Goal: Task Accomplishment & Management: Manage account settings

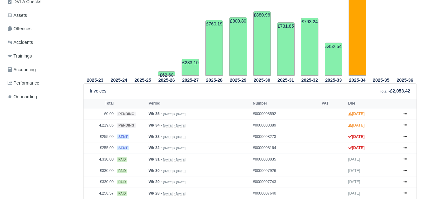
scroll to position [209, 0]
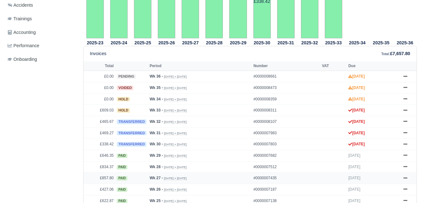
scroll to position [233, 0]
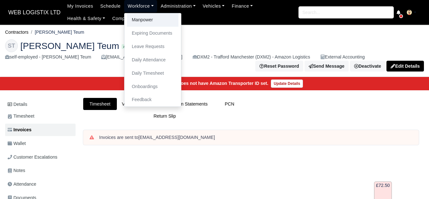
click at [140, 19] on link "Manpower" at bounding box center [152, 19] width 51 height 13
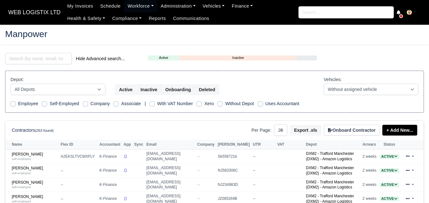
select select "25"
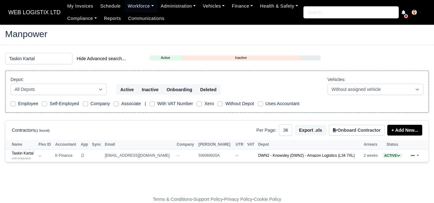
type input "Taskin Kartal"
click at [25, 154] on link "Taskin Kartal self-employed" at bounding box center [23, 155] width 23 height 9
click at [23, 156] on div "self-employed" at bounding box center [23, 158] width 23 height 4
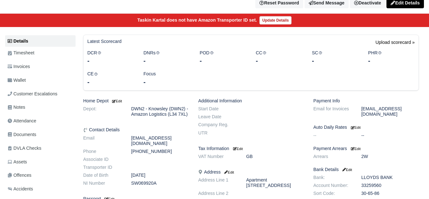
scroll to position [71, 0]
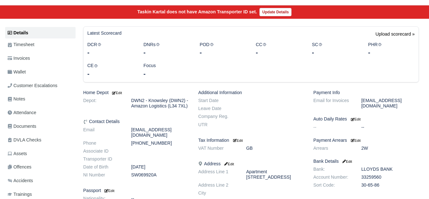
drag, startPoint x: 131, startPoint y: 132, endPoint x: 186, endPoint y: 132, distance: 54.3
click at [186, 132] on dd "taskinkartal@hotmail.com" at bounding box center [159, 132] width 67 height 11
copy dd "taskinkartal@hotmail.com"
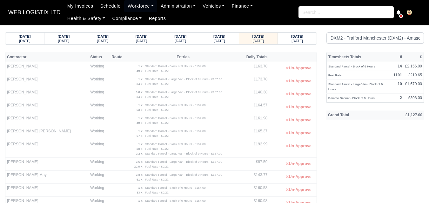
select select "1"
click at [301, 42] on small "[DATE]" at bounding box center [296, 41] width 11 height 4
select select "1"
click at [264, 38] on strong "[DATE]" at bounding box center [258, 37] width 12 height 4
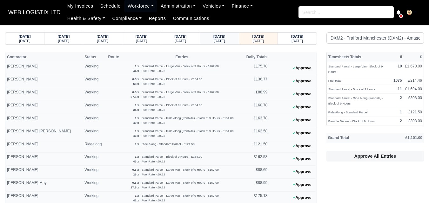
click at [229, 42] on div "[DATE]" at bounding box center [219, 40] width 27 height 4
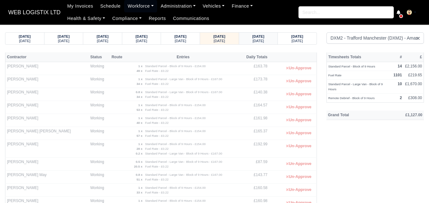
click at [262, 40] on small "Tuesday" at bounding box center [257, 41] width 11 height 4
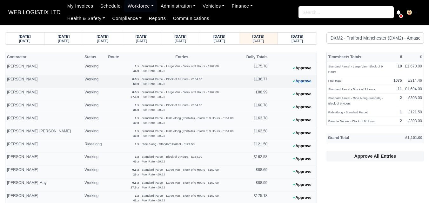
click at [297, 83] on button "Approve" at bounding box center [302, 81] width 26 height 9
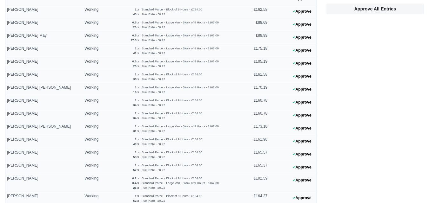
scroll to position [154, 0]
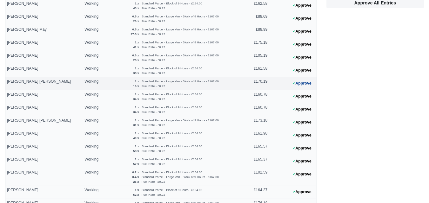
click at [306, 86] on button "Approve" at bounding box center [302, 83] width 26 height 9
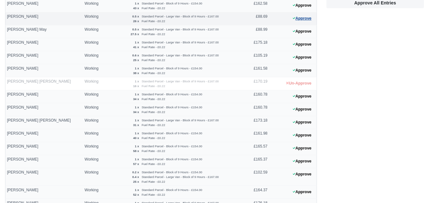
click at [306, 19] on button "Approve" at bounding box center [302, 18] width 26 height 9
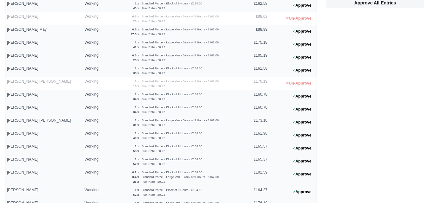
scroll to position [248, 0]
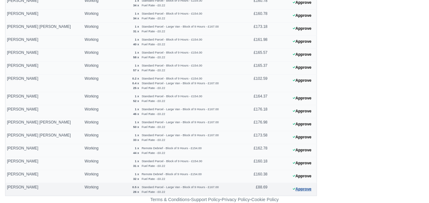
click at [305, 191] on button "Approve" at bounding box center [302, 189] width 26 height 9
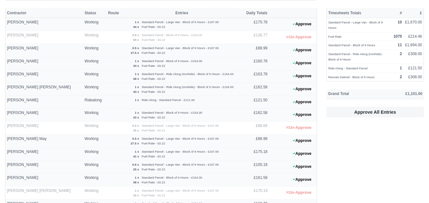
scroll to position [0, 0]
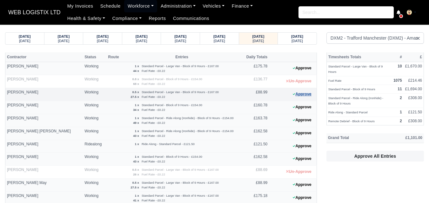
click at [292, 97] on button "Approve" at bounding box center [302, 94] width 26 height 9
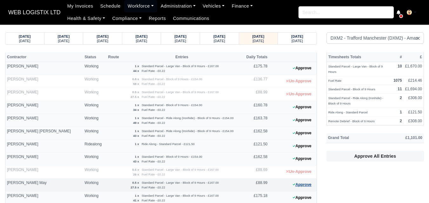
click at [297, 182] on button "Approve" at bounding box center [302, 185] width 26 height 9
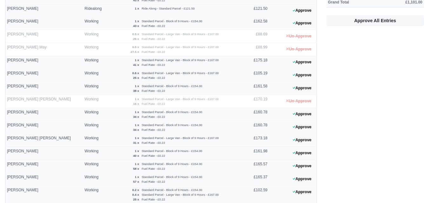
scroll to position [145, 0]
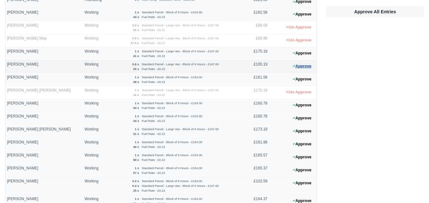
click at [292, 64] on button "Approve" at bounding box center [302, 66] width 26 height 9
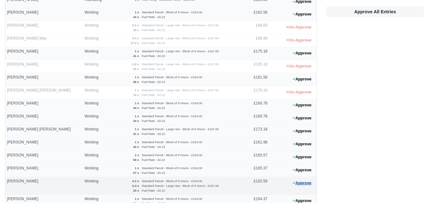
click at [302, 184] on button "Approve" at bounding box center [302, 183] width 26 height 9
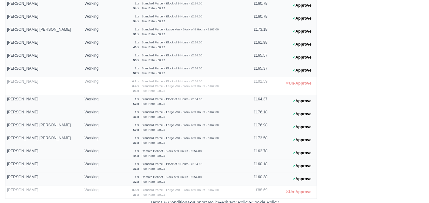
scroll to position [248, 0]
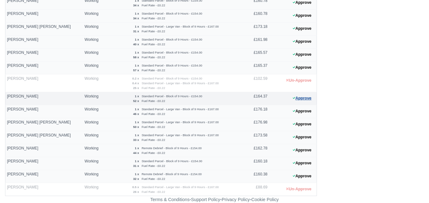
click at [298, 99] on button "Approve" at bounding box center [302, 98] width 26 height 9
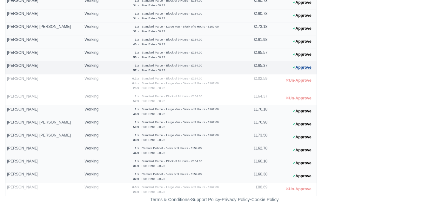
click at [306, 68] on button "Approve" at bounding box center [302, 67] width 26 height 9
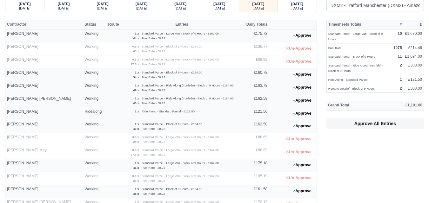
scroll to position [0, 0]
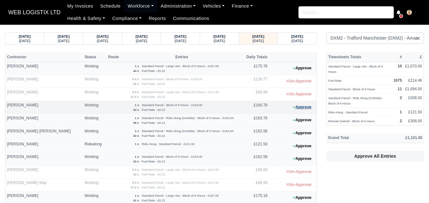
click at [300, 106] on button "Approve" at bounding box center [302, 107] width 26 height 9
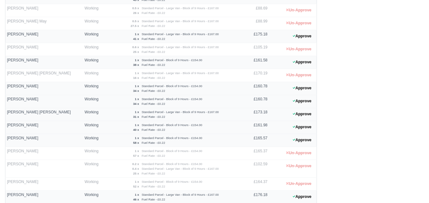
scroll to position [169, 0]
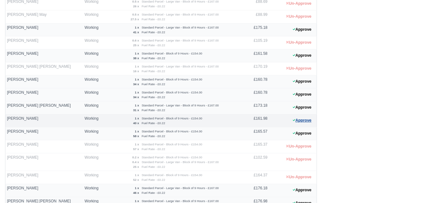
click at [301, 121] on button "Approve" at bounding box center [302, 120] width 26 height 9
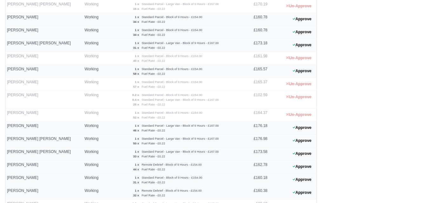
scroll to position [248, 0]
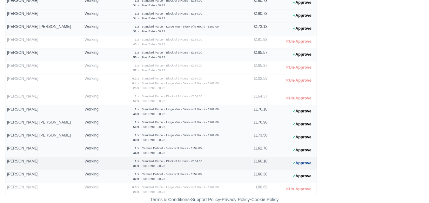
click at [300, 164] on button "Approve" at bounding box center [302, 163] width 26 height 9
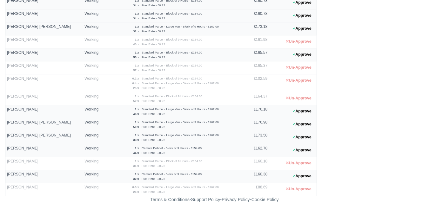
drag, startPoint x: 430, startPoint y: 141, endPoint x: 356, endPoint y: 105, distance: 81.9
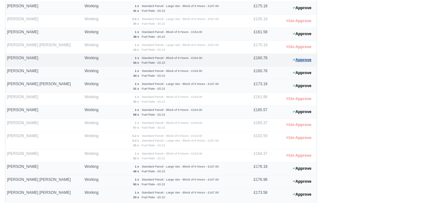
click at [301, 60] on button "Approve" at bounding box center [302, 60] width 26 height 9
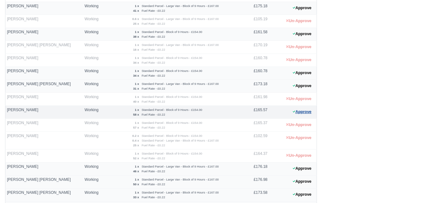
click at [300, 112] on button "Approve" at bounding box center [302, 112] width 26 height 9
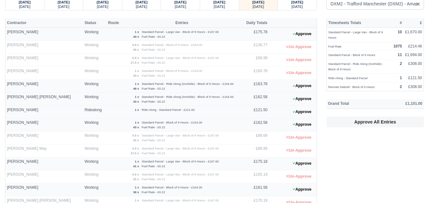
scroll to position [26, 0]
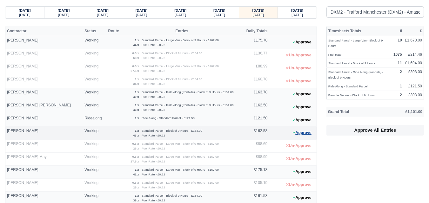
click at [300, 133] on button "Approve" at bounding box center [302, 133] width 26 height 9
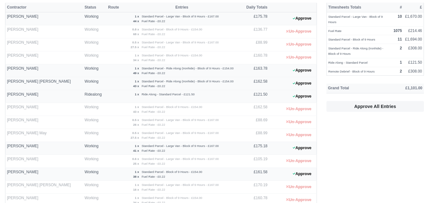
scroll to position [67, 0]
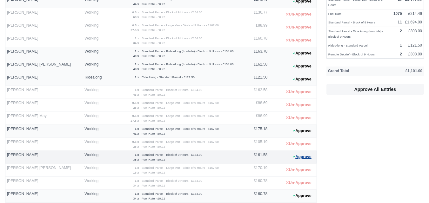
click at [301, 160] on button "Approve" at bounding box center [302, 157] width 26 height 9
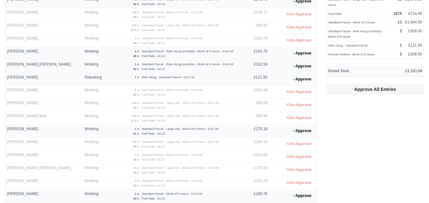
scroll to position [106, 0]
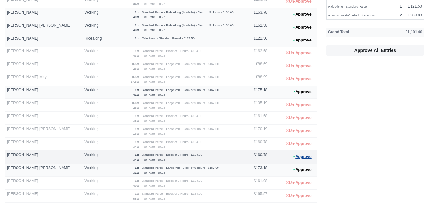
click at [307, 157] on button "Approve" at bounding box center [302, 157] width 26 height 9
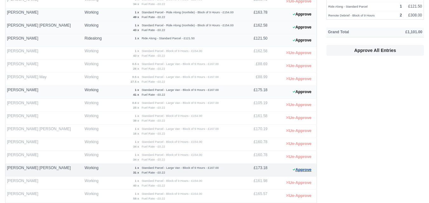
click at [298, 170] on button "Approve" at bounding box center [302, 170] width 26 height 9
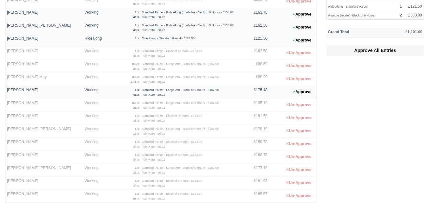
scroll to position [189, 0]
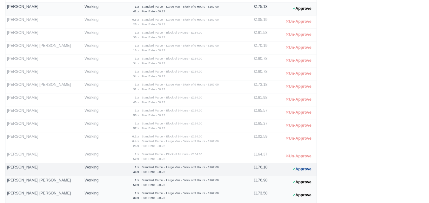
click at [308, 170] on button "Approve" at bounding box center [302, 169] width 26 height 9
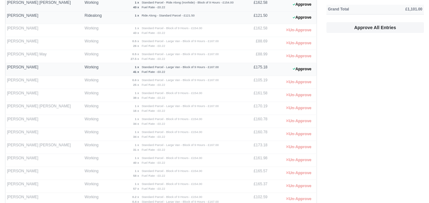
scroll to position [248, 0]
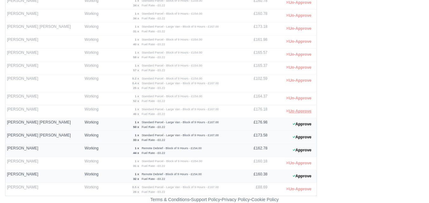
click at [301, 110] on button "Un-Approve" at bounding box center [298, 111] width 32 height 9
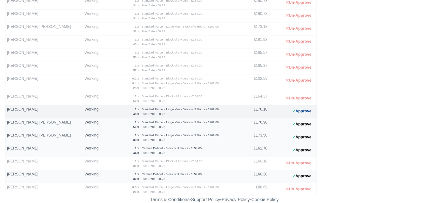
click at [297, 112] on button "Approve" at bounding box center [302, 111] width 26 height 9
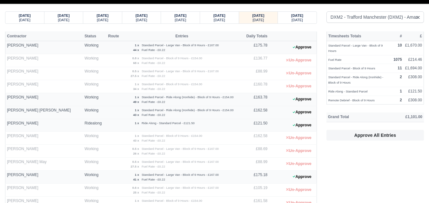
scroll to position [0, 0]
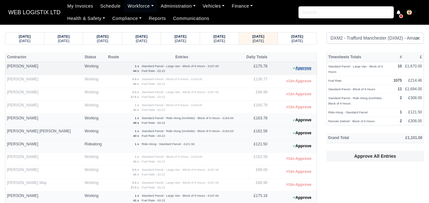
click at [307, 68] on button "Approve" at bounding box center [302, 68] width 26 height 9
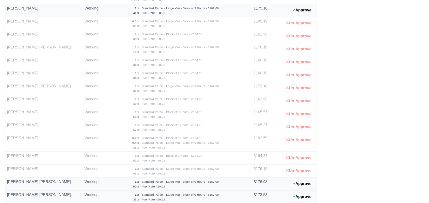
scroll to position [248, 0]
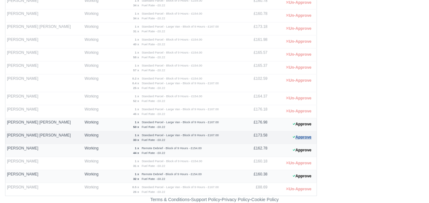
click at [307, 140] on button "Approve" at bounding box center [302, 137] width 26 height 9
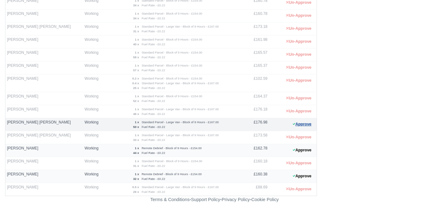
click at [305, 125] on button "Approve" at bounding box center [302, 124] width 26 height 9
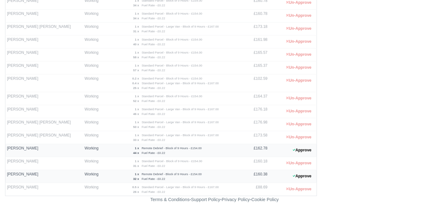
scroll to position [117, 0]
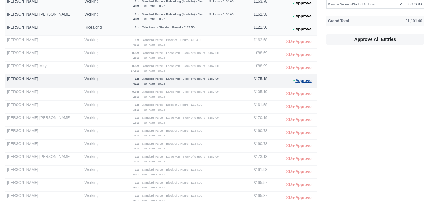
click at [299, 80] on button "Approve" at bounding box center [302, 80] width 26 height 9
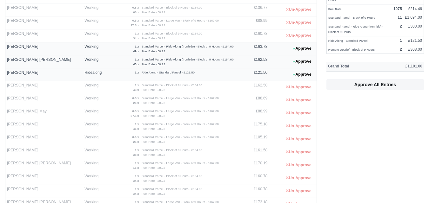
scroll to position [69, 0]
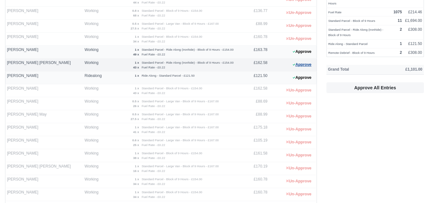
click at [308, 68] on button "Approve" at bounding box center [302, 64] width 26 height 9
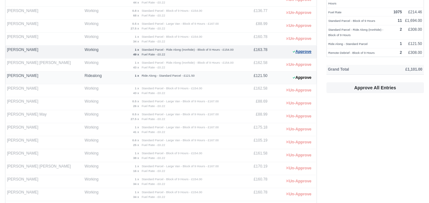
click at [303, 53] on button "Approve" at bounding box center [302, 51] width 26 height 9
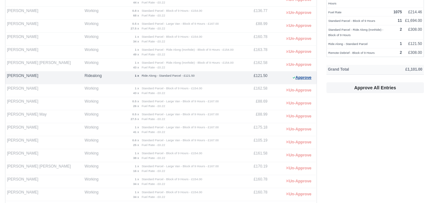
click at [297, 78] on button "Approve" at bounding box center [302, 77] width 26 height 9
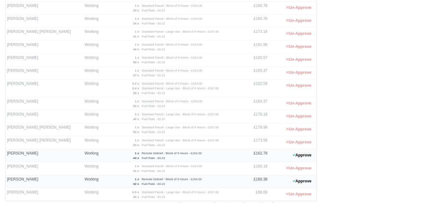
scroll to position [248, 0]
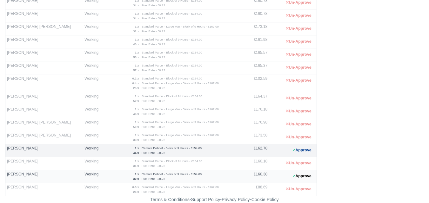
click at [305, 151] on button "Approve" at bounding box center [302, 150] width 26 height 9
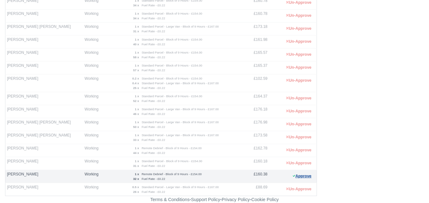
click at [303, 175] on button "Approve" at bounding box center [302, 176] width 26 height 9
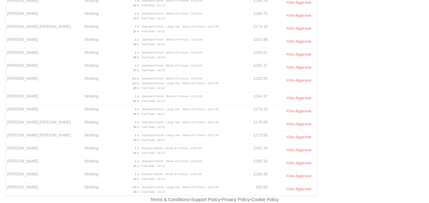
scroll to position [0, 0]
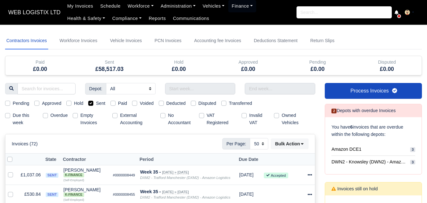
select select "50"
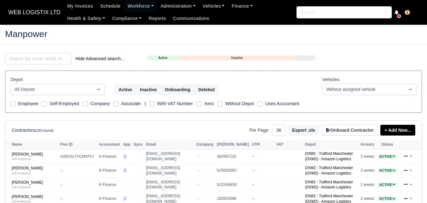
select select "25"
click at [133, 2] on link "Workforce" at bounding box center [140, 6] width 33 height 12
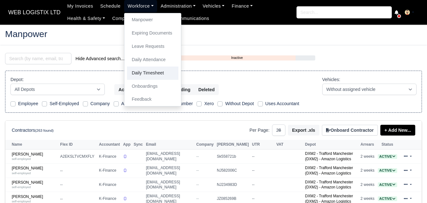
click at [147, 71] on link "Daily Timesheet" at bounding box center [152, 73] width 51 height 13
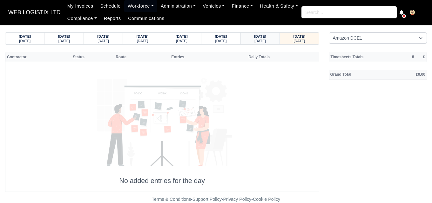
drag, startPoint x: 0, startPoint y: 0, endPoint x: 256, endPoint y: 39, distance: 259.1
click at [256, 39] on small "[DATE]" at bounding box center [259, 41] width 11 height 4
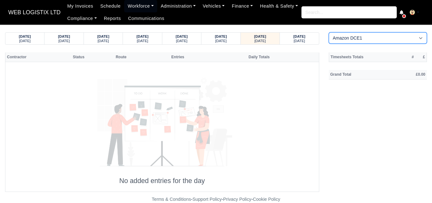
click at [343, 39] on select "Amazon DCE1 DWN2 - Knowsley (DWN2) - Amazon Logistics (L34 7XL) DXM2 - Trafford…" at bounding box center [377, 37] width 98 height 11
click at [368, 39] on select "Amazon DCE1 DWN2 - Knowsley (DWN2) - Amazon Logistics (L34 7XL) DXM2 - Trafford…" at bounding box center [377, 37] width 98 height 11
click at [368, 38] on select "Amazon DCE1 DWN2 - Knowsley (DWN2) - Amazon Logistics (L34 7XL) DXM2 - Trafford…" at bounding box center [377, 37] width 98 height 11
select select "1"
click at [328, 32] on select "Amazon DCE1 DWN2 - Knowsley (DWN2) - Amazon Logistics (L34 7XL) DXM2 - Trafford…" at bounding box center [377, 37] width 98 height 11
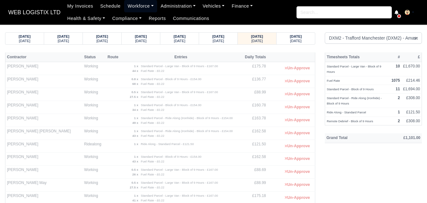
drag, startPoint x: 139, startPoint y: 6, endPoint x: 142, endPoint y: 17, distance: 11.5
click at [139, 6] on link "Workforce" at bounding box center [140, 6] width 33 height 12
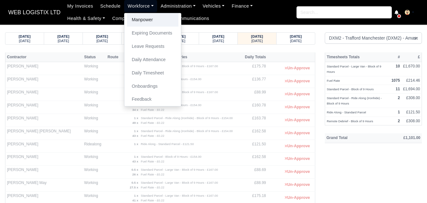
click at [142, 19] on link "Manpower" at bounding box center [152, 19] width 51 height 13
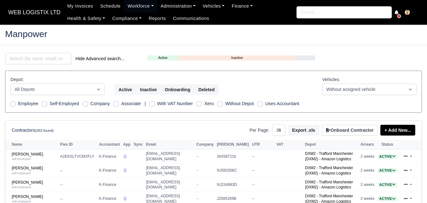
select select "25"
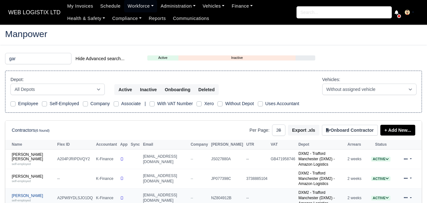
type input "gar"
click at [20, 199] on small "self-employed" at bounding box center [21, 200] width 19 height 3
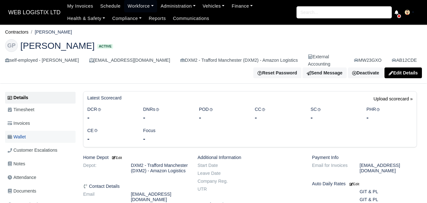
click at [18, 131] on link "Wallet" at bounding box center [40, 137] width 70 height 12
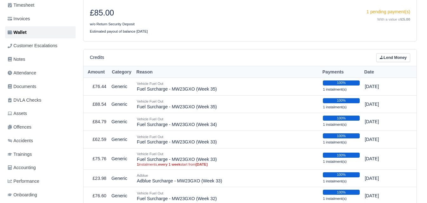
scroll to position [162, 0]
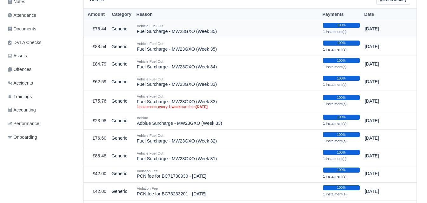
click at [139, 25] on td "Vehicle Fuel Out Fuel Surcharge - MW23GXO (Week 35)" at bounding box center [227, 29] width 186 height 18
drag, startPoint x: 137, startPoint y: 25, endPoint x: 217, endPoint y: 24, distance: 79.7
click at [217, 24] on td "Vehicle Fuel Out Fuel Surcharge - MW23GXO (Week 35)" at bounding box center [227, 29] width 186 height 18
copy td "Fuel Surcharge - MW23GXO (Week 35)"
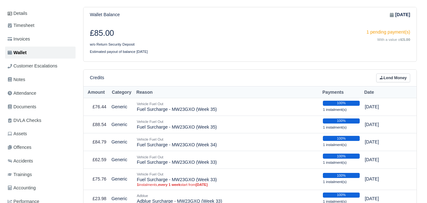
scroll to position [81, 0]
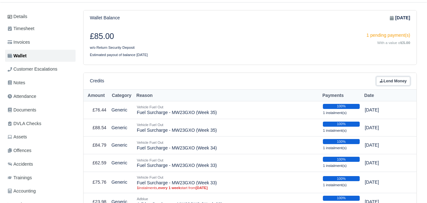
click at [394, 77] on link "Lend Money" at bounding box center [393, 81] width 34 height 9
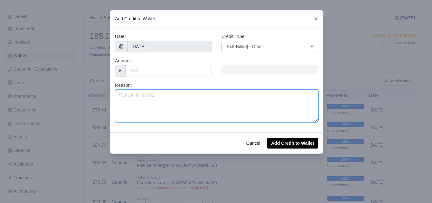
click at [185, 106] on textarea "Reason:" at bounding box center [216, 105] width 203 height 33
paste textarea "Fuel Surcharge - MW23GXO (Week 35)"
click at [193, 96] on textarea "Fuel Surcharge - MW23GXO (Week 35)" at bounding box center [216, 105] width 203 height 33
click at [191, 96] on textarea "Fuel Surcharge - MW23GXO (Week 38)" at bounding box center [216, 105] width 203 height 33
type textarea "Fuel Surcharge - MW23GXO (Week 36)"
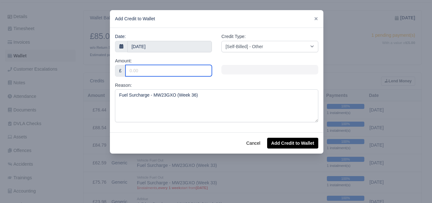
click at [183, 72] on input "Amount:" at bounding box center [168, 70] width 86 height 11
click at [172, 73] on input "Amount:" at bounding box center [168, 70] width 86 height 11
paste input "76.53"
type input "76.53"
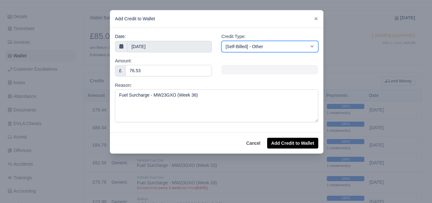
click at [248, 46] on select "[Self-Billed] - Other [Self-Billed] - Negative Invoice [Self-Billed] - Keychain…" at bounding box center [269, 46] width 97 height 11
click at [221, 41] on select "[Self-Billed] - Other [Self-Billed] - Negative Invoice [Self-Billed] - Keychain…" at bounding box center [269, 46] width 97 height 11
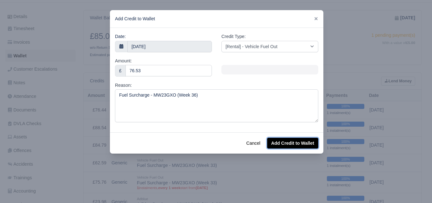
click at [290, 143] on button "Add Credit to Wallet" at bounding box center [292, 143] width 51 height 11
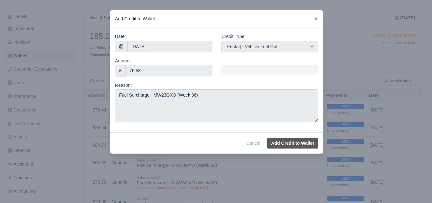
select select "other"
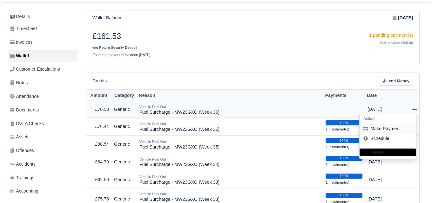
scroll to position [81, 0]
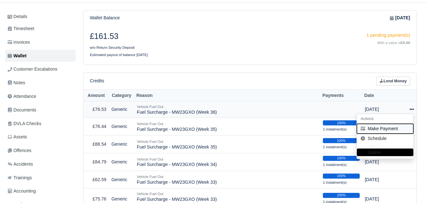
click at [391, 124] on button "Make Payment" at bounding box center [385, 129] width 56 height 10
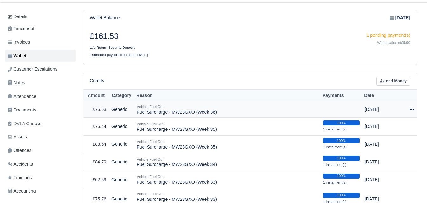
select select "6644"
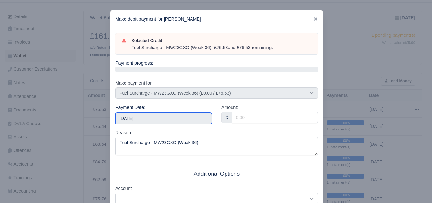
click at [170, 123] on input "2025-09-06" at bounding box center [163, 118] width 96 height 11
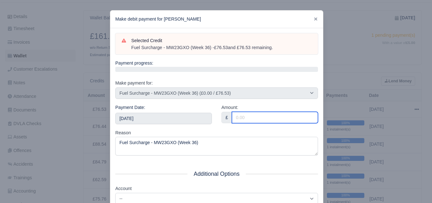
click at [251, 121] on input "Amount:" at bounding box center [275, 117] width 86 height 11
paste input "76.53"
type input "76.53"
drag, startPoint x: 424, startPoint y: 74, endPoint x: 426, endPoint y: 83, distance: 9.4
click at [426, 83] on div at bounding box center [216, 101] width 432 height 203
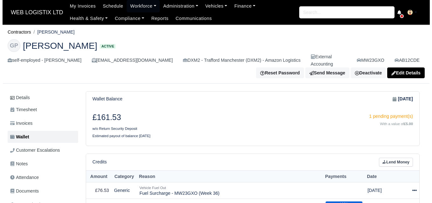
scroll to position [47, 0]
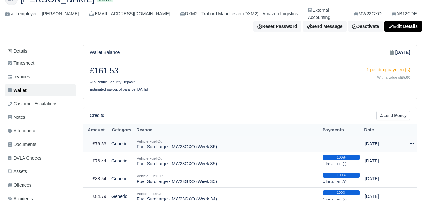
click at [410, 143] on icon at bounding box center [411, 143] width 4 height 1
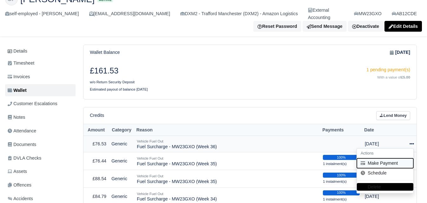
click at [371, 159] on button "Make Payment" at bounding box center [385, 164] width 56 height 10
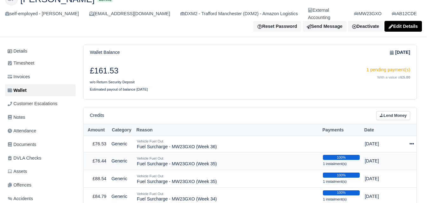
select select "6644"
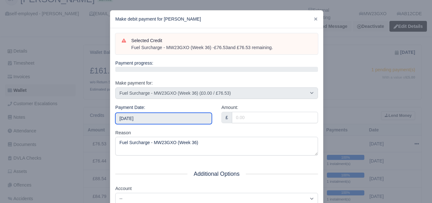
click at [167, 118] on input "2025-09-06" at bounding box center [163, 118] width 96 height 11
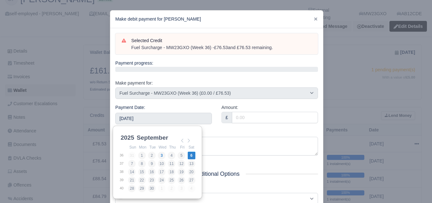
drag, startPoint x: 255, startPoint y: 109, endPoint x: 250, endPoint y: 118, distance: 10.2
click at [255, 110] on div "Amount: £" at bounding box center [269, 113] width 96 height 19
click at [251, 119] on input "Amount:" at bounding box center [275, 117] width 86 height 11
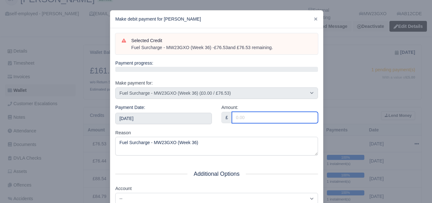
paste input "76.53"
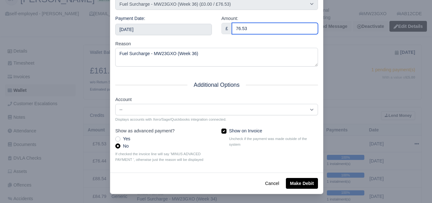
scroll to position [91, 0]
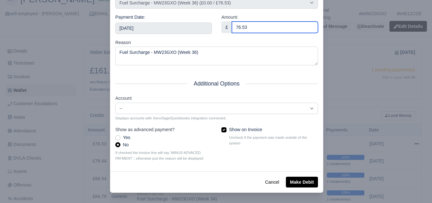
type input "76.53"
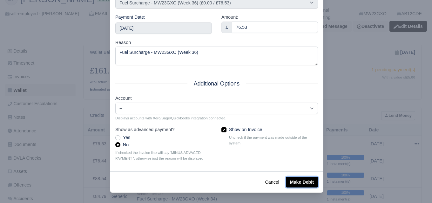
click at [304, 181] on button "Make Debit" at bounding box center [302, 182] width 32 height 11
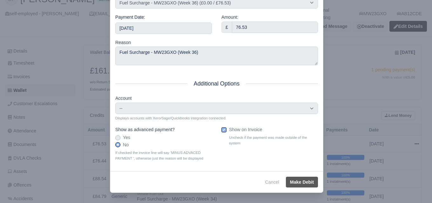
type input "2025-09-06T23:59:59+01:00"
